Goal: Check status

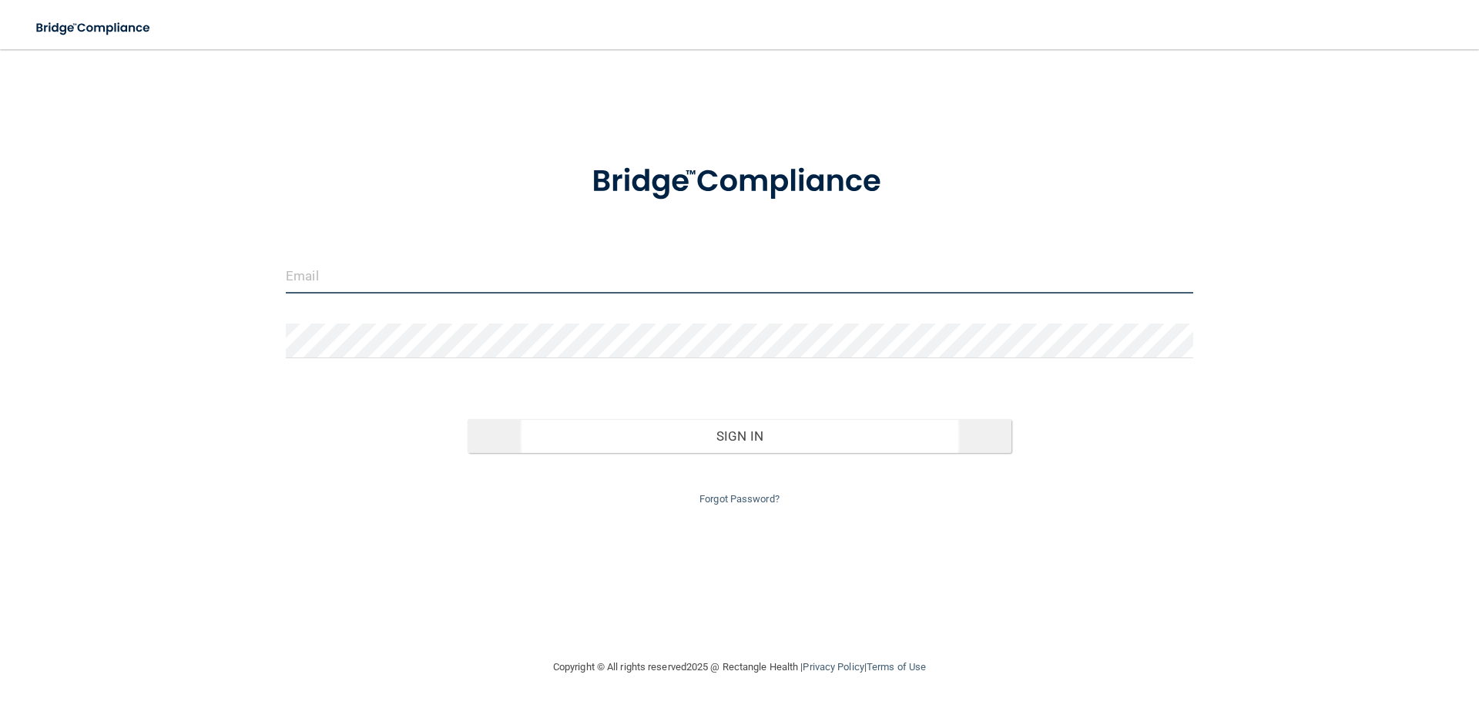
type input "[EMAIL_ADDRESS][DOMAIN_NAME]"
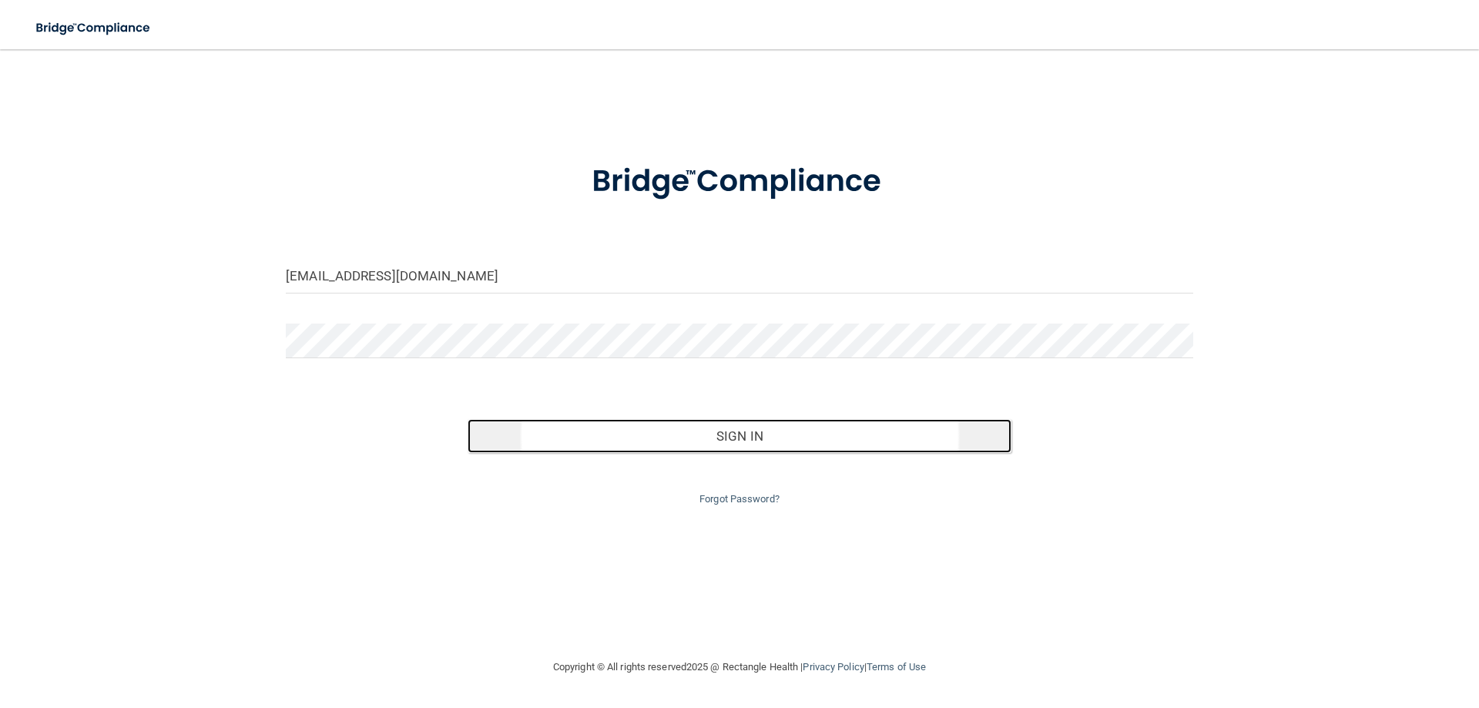
click at [774, 435] on button "Sign In" at bounding box center [740, 436] width 545 height 34
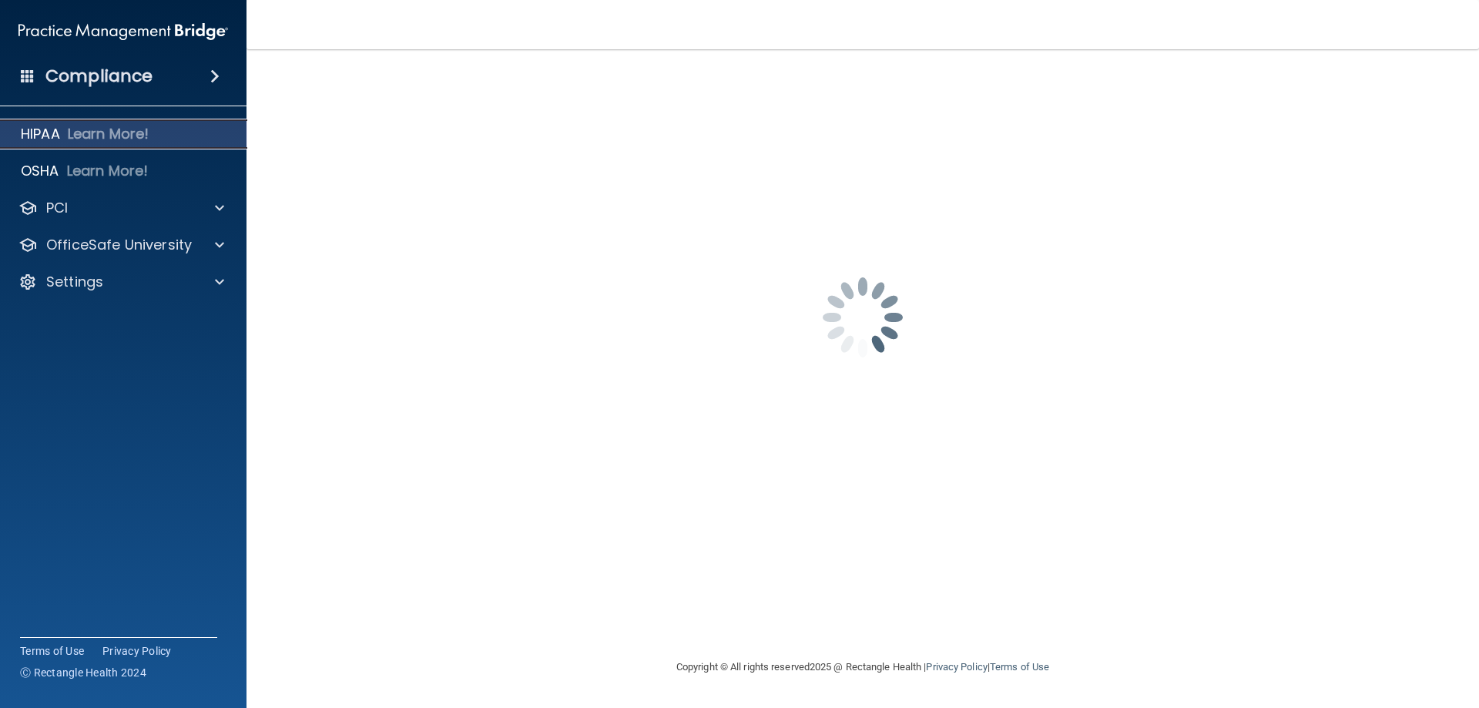
click at [49, 132] on p "HIPAA" at bounding box center [40, 134] width 39 height 18
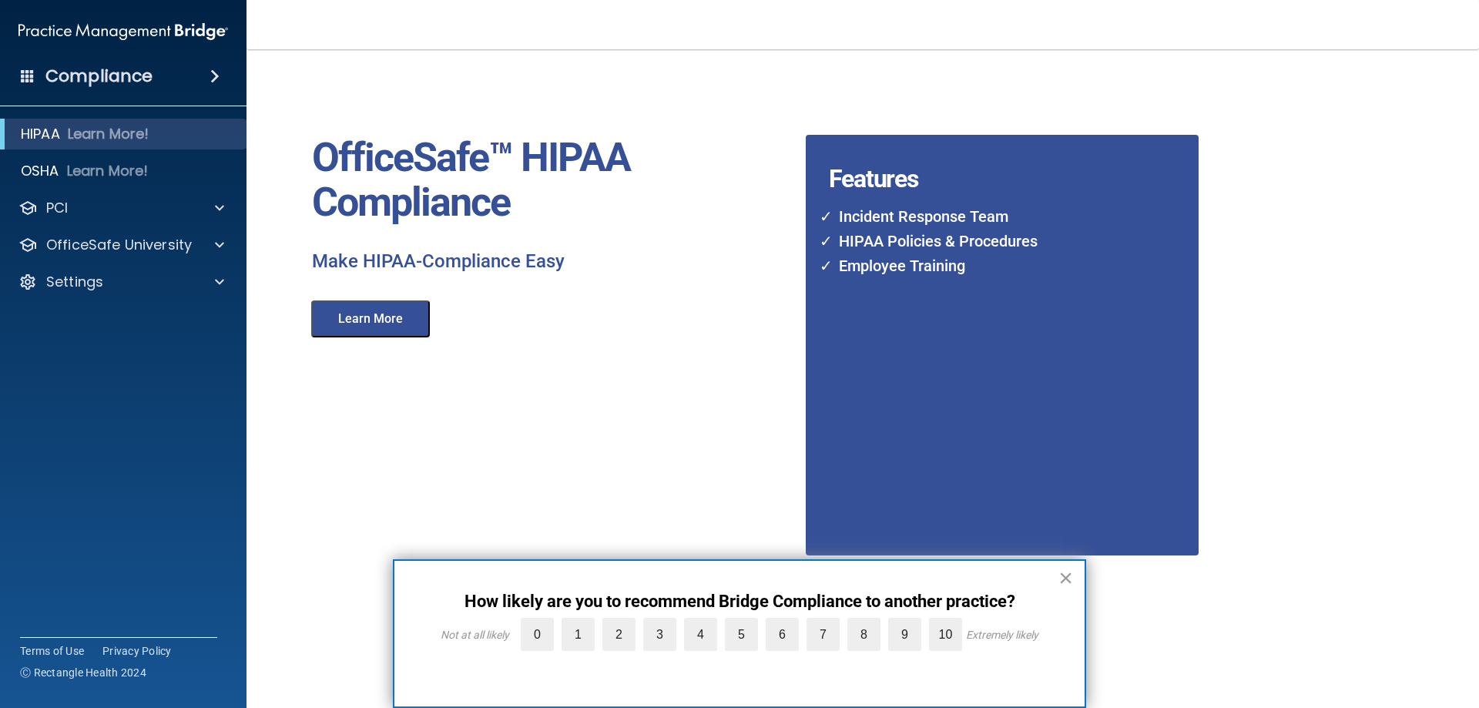
click at [1068, 576] on button "×" at bounding box center [1066, 578] width 15 height 25
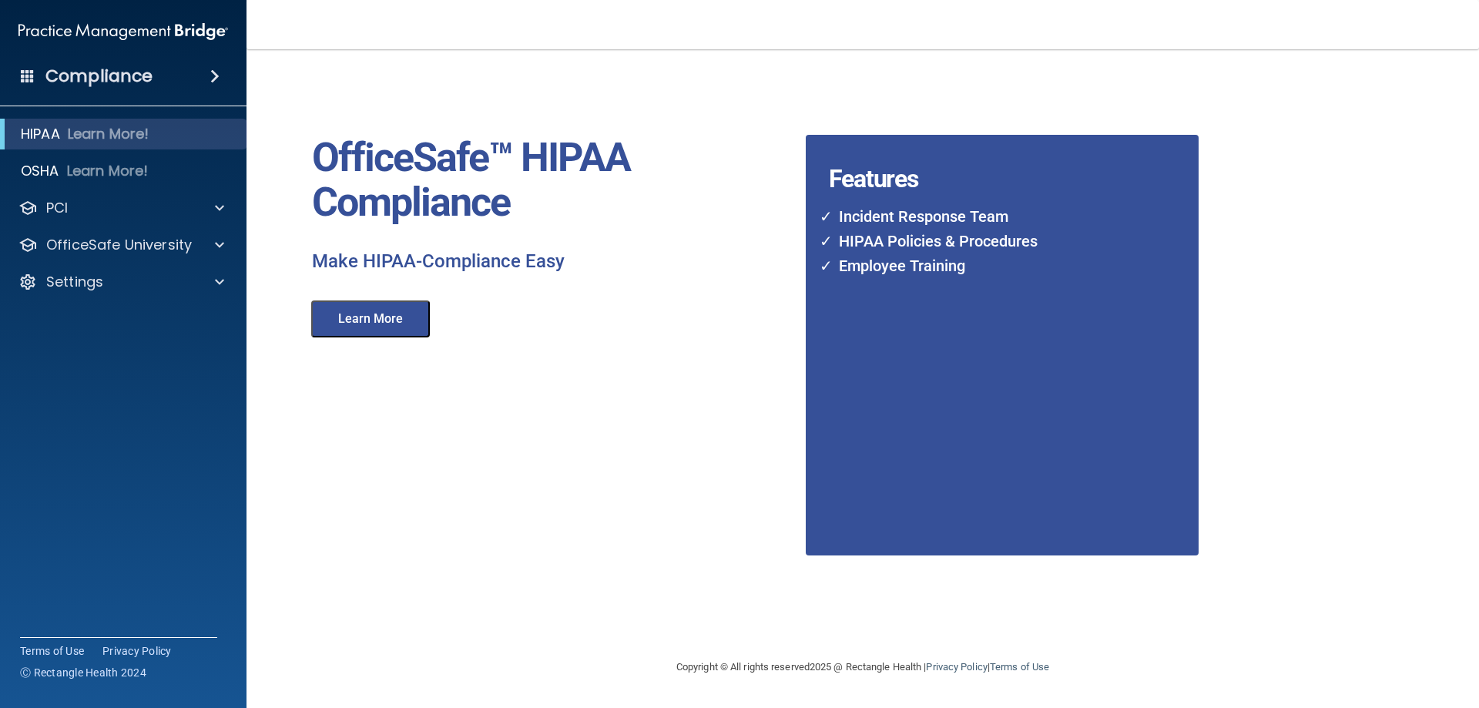
click at [374, 321] on button "Learn More" at bounding box center [370, 319] width 119 height 37
click at [219, 205] on span at bounding box center [219, 208] width 9 height 18
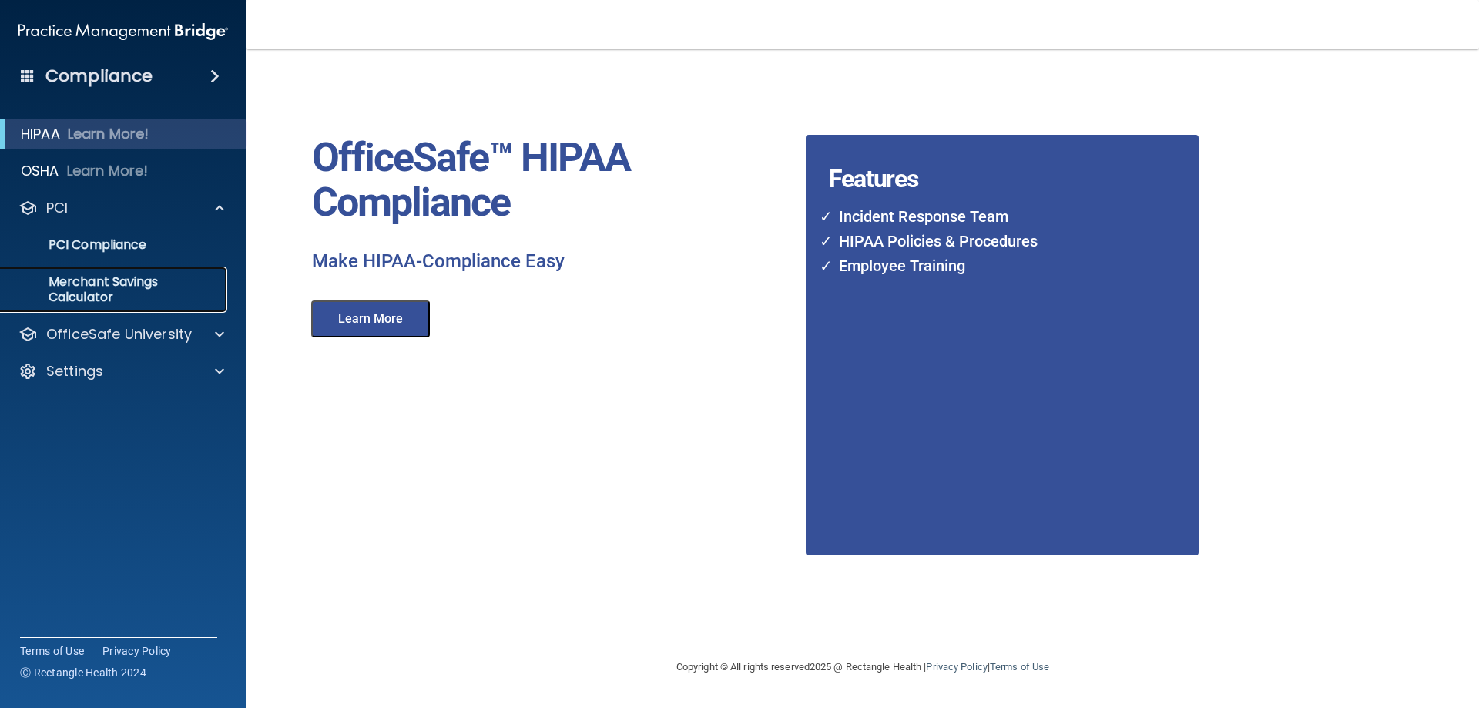
click at [80, 278] on p "Merchant Savings Calculator" at bounding box center [115, 289] width 210 height 31
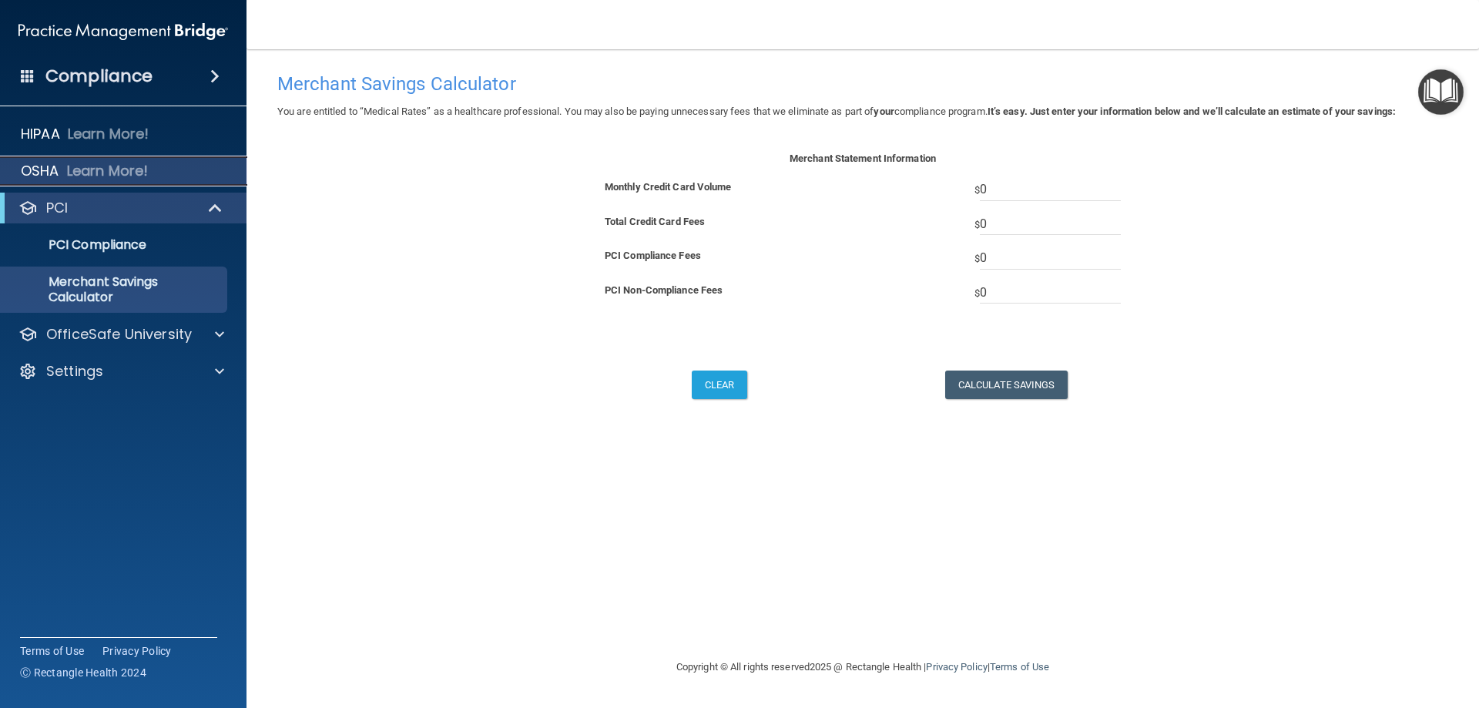
click at [43, 166] on p "OSHA" at bounding box center [40, 171] width 39 height 18
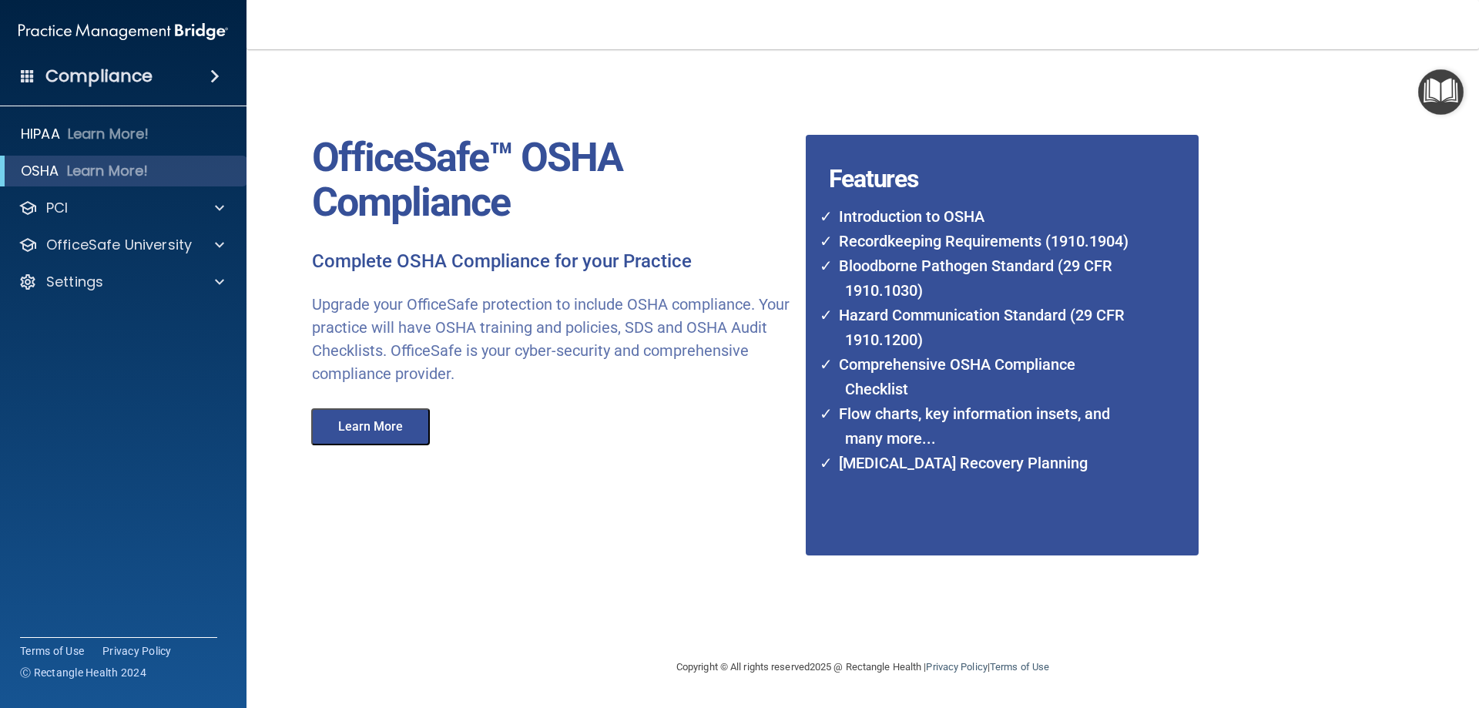
click at [406, 430] on button "Learn More" at bounding box center [370, 426] width 119 height 37
click at [216, 72] on span at bounding box center [214, 76] width 9 height 18
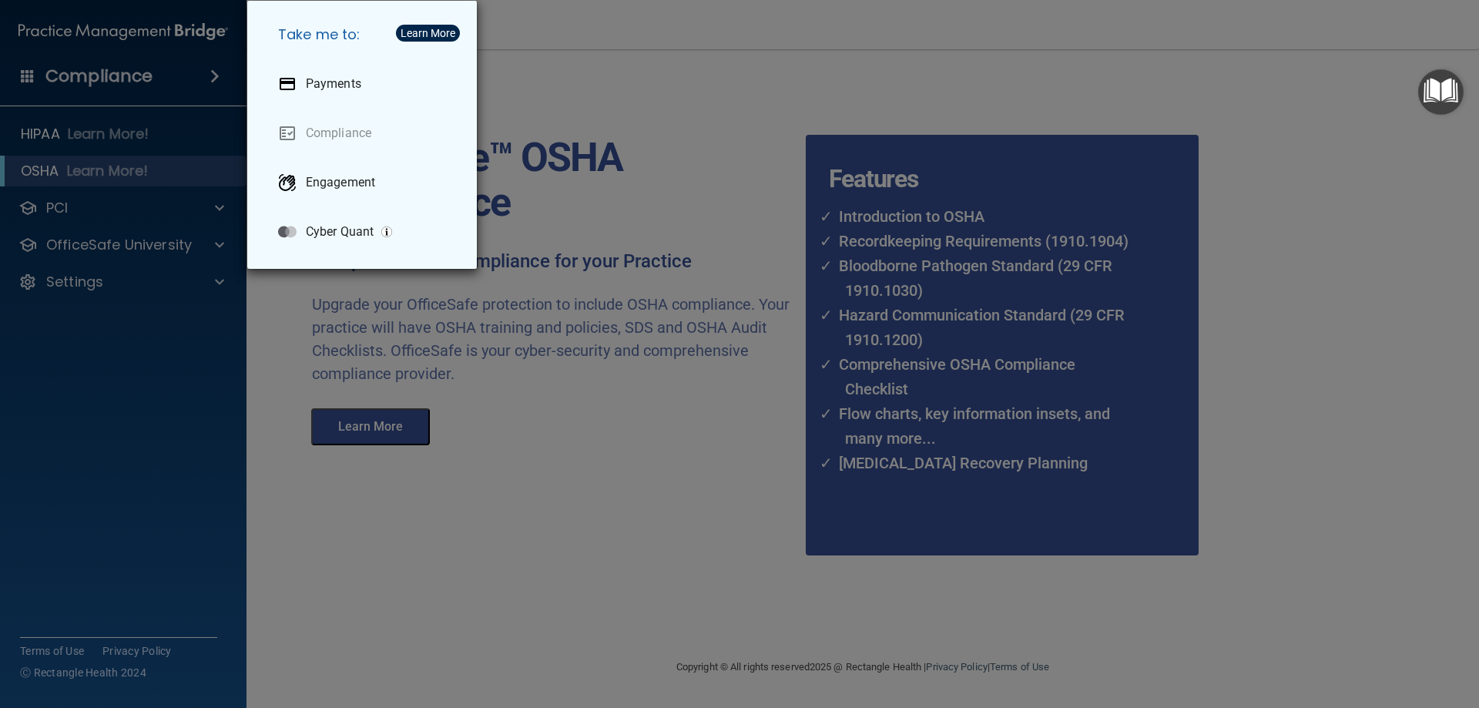
click at [442, 32] on div "Learn More" at bounding box center [428, 33] width 55 height 11
click at [664, 612] on div "Take me to: Payments Compliance Engagement Cyber Quant" at bounding box center [739, 354] width 1479 height 708
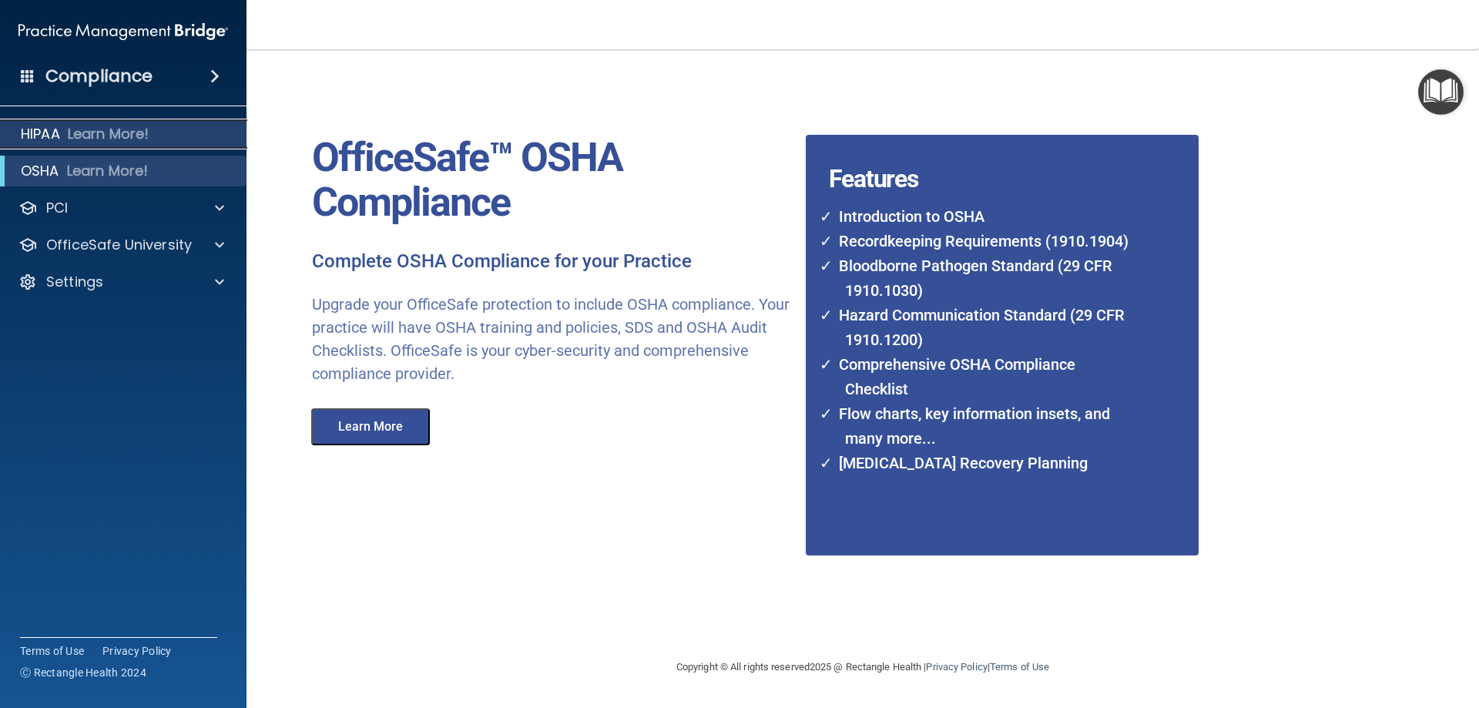
click at [38, 129] on p "HIPAA" at bounding box center [40, 134] width 39 height 18
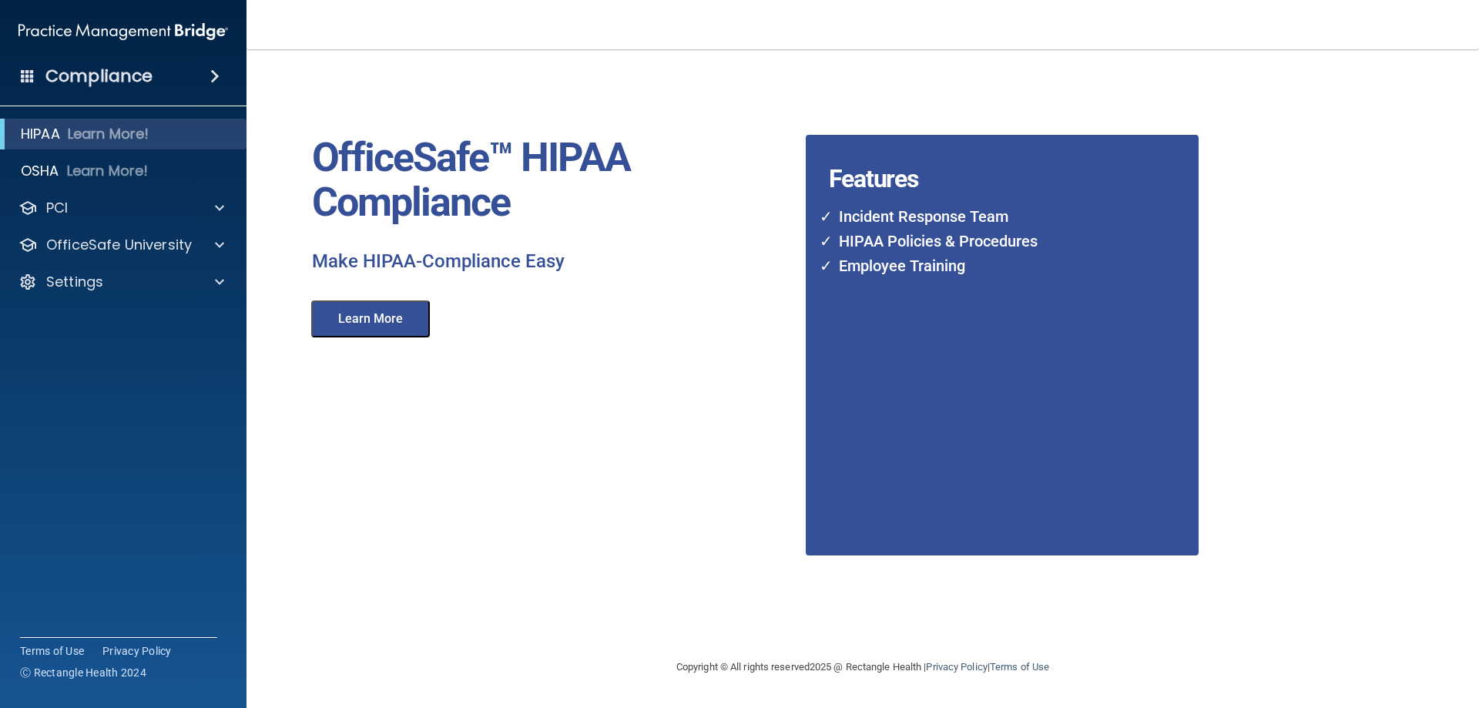
click at [367, 320] on button "Learn More" at bounding box center [370, 319] width 119 height 37
click at [86, 280] on p "Settings" at bounding box center [74, 282] width 57 height 18
click at [112, 316] on p "My Account" at bounding box center [115, 318] width 210 height 15
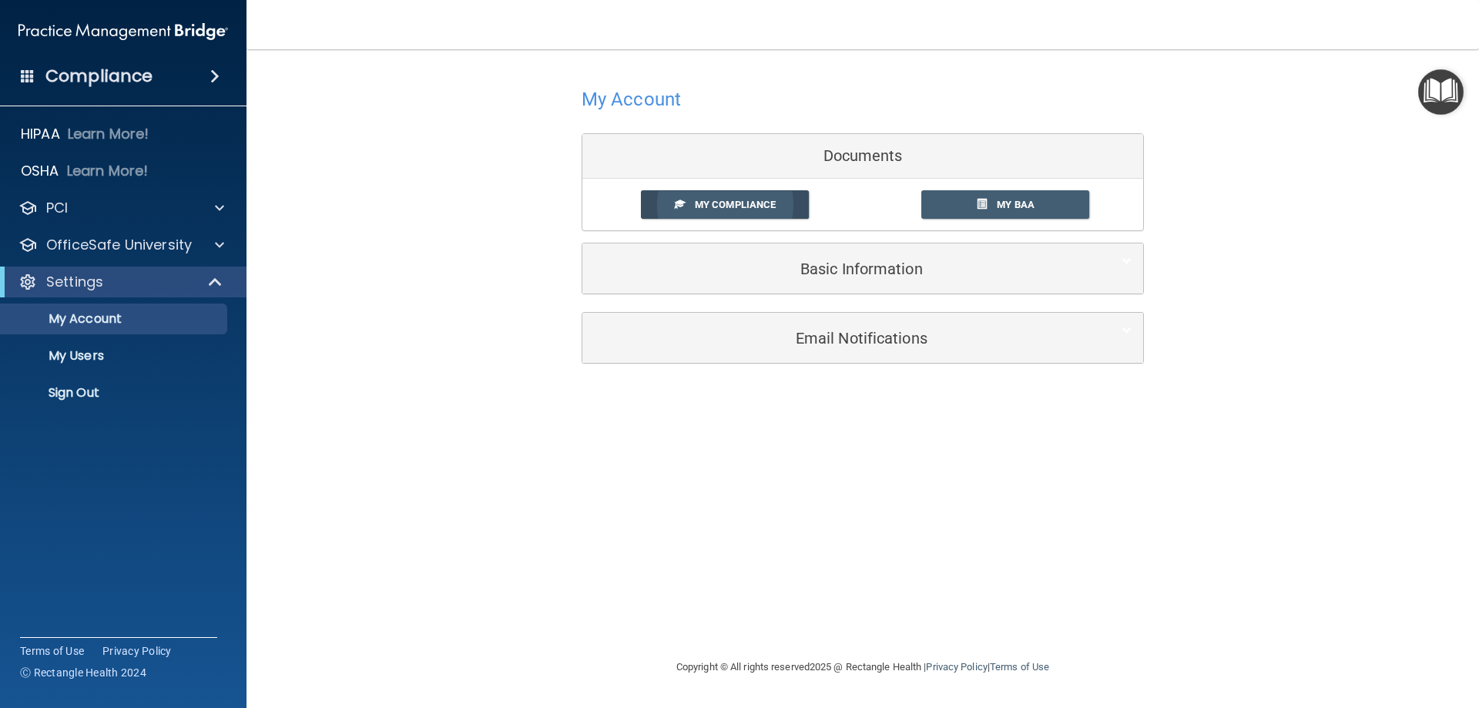
click at [766, 201] on span "My Compliance" at bounding box center [735, 205] width 81 height 12
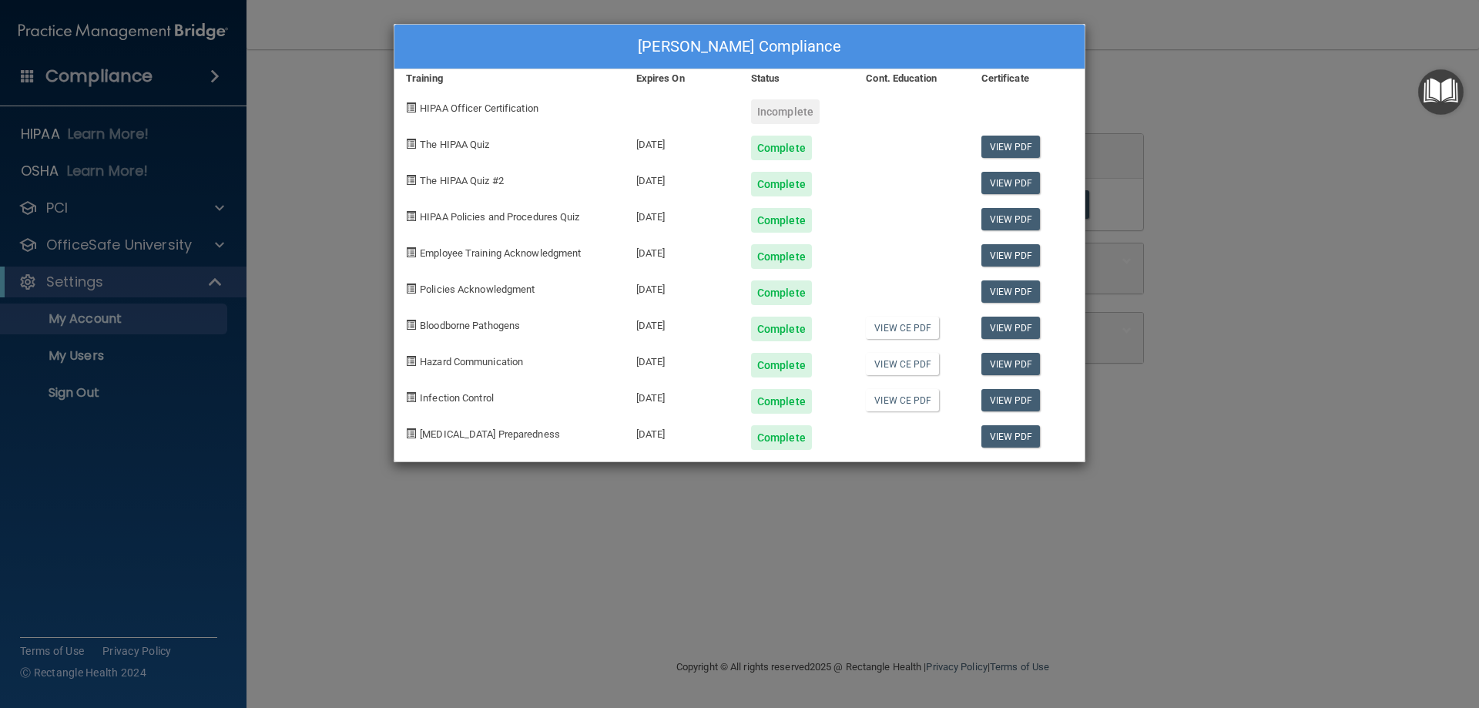
click at [779, 112] on div "Incomplete" at bounding box center [785, 111] width 69 height 25
click at [43, 133] on div "[PERSON_NAME] Compliance Training Expires On Status Cont. Education Certificate…" at bounding box center [739, 354] width 1479 height 708
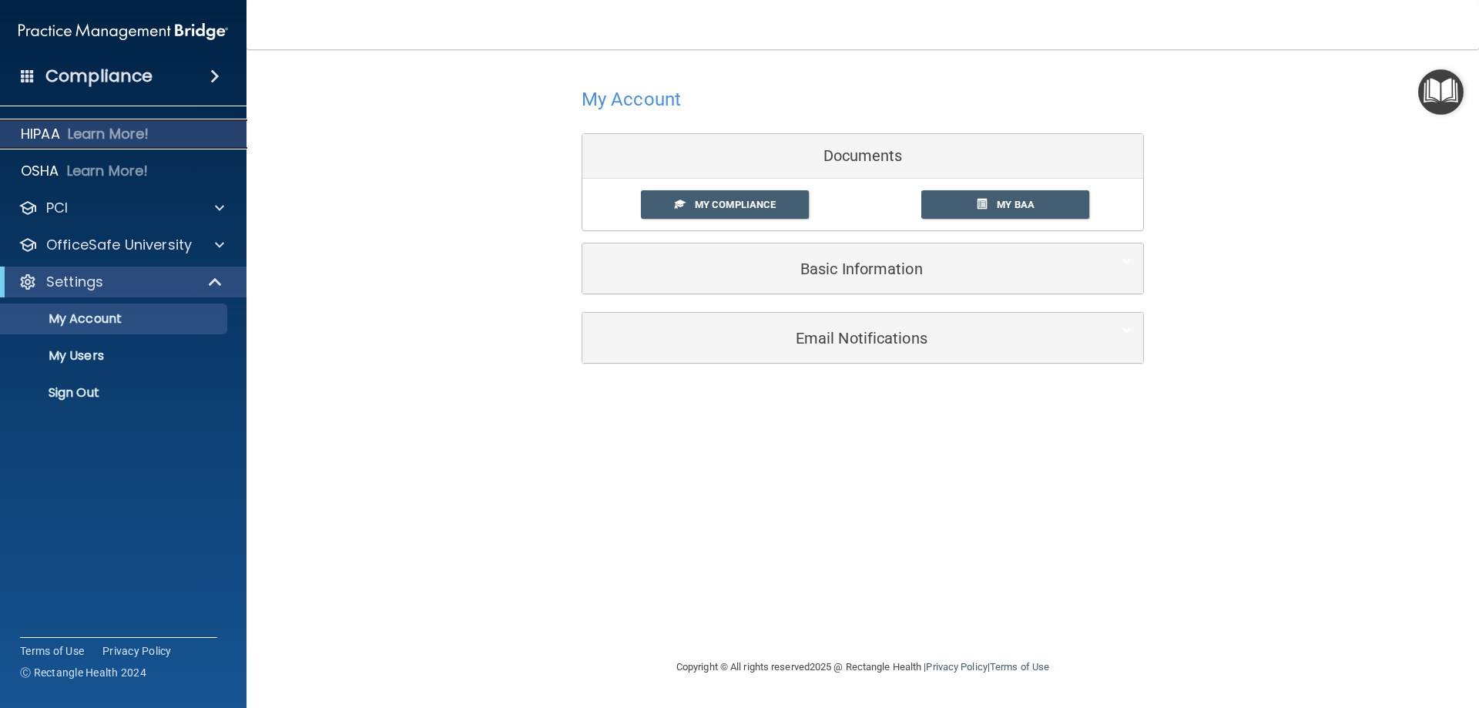
click at [45, 127] on p "HIPAA" at bounding box center [40, 134] width 39 height 18
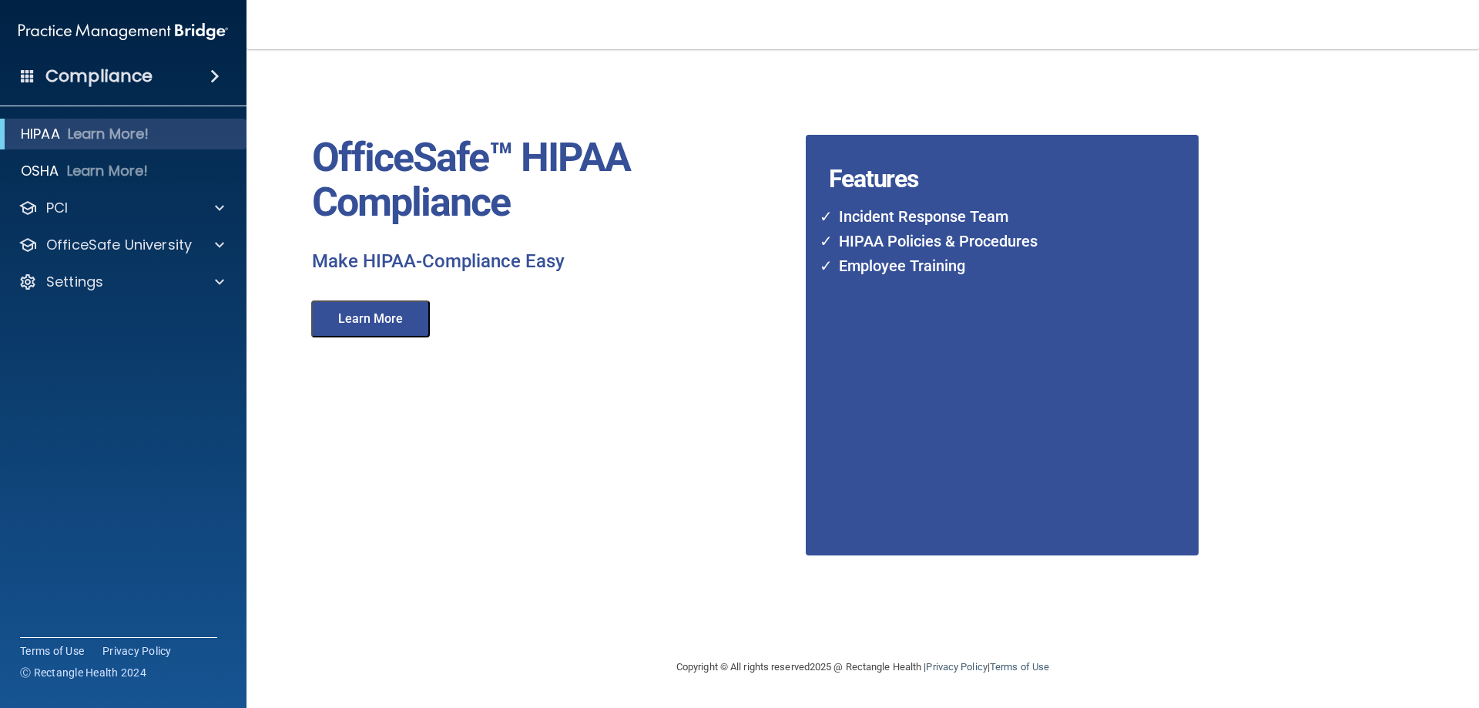
click at [400, 317] on button "Learn More" at bounding box center [370, 319] width 119 height 37
click at [39, 129] on p "HIPAA" at bounding box center [40, 134] width 39 height 18
click at [28, 133] on p "HIPAA" at bounding box center [40, 134] width 39 height 18
click at [381, 317] on button "Learn More" at bounding box center [370, 319] width 119 height 37
